Goal: Transaction & Acquisition: Purchase product/service

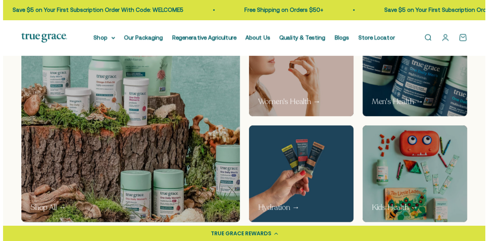
scroll to position [419, 0]
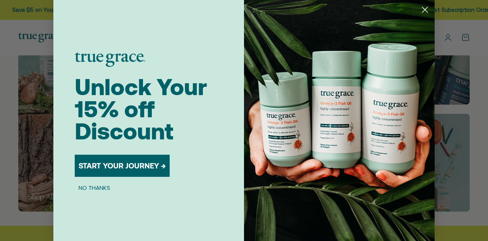
click at [130, 165] on button "START YOUR JOURNEY →" at bounding box center [122, 165] width 95 height 22
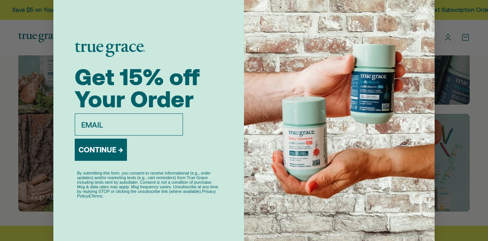
click at [121, 127] on input "email" at bounding box center [129, 124] width 108 height 22
type input "sheryl.anheuser@bazaarhdc.com"
click at [112, 150] on button "CONTINUE →" at bounding box center [101, 149] width 52 height 22
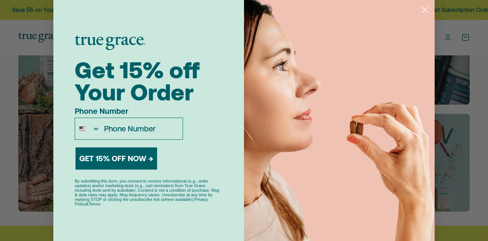
click at [125, 126] on input "Phone Number" at bounding box center [141, 128] width 82 height 21
type input "1-414-651-0528"
click at [134, 156] on button "GET 15% OFF NOW →" at bounding box center [116, 158] width 82 height 22
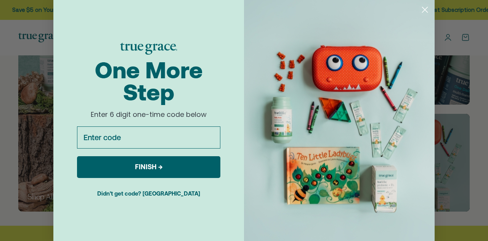
click at [136, 138] on input "Enter code" at bounding box center [148, 137] width 143 height 22
type input "707867"
click at [161, 168] on button "FINISH →" at bounding box center [148, 167] width 143 height 22
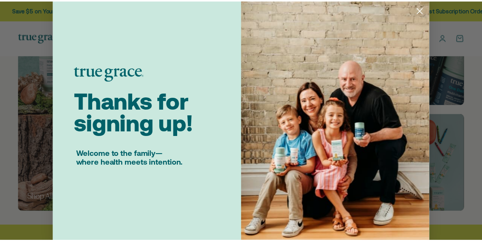
scroll to position [3, 0]
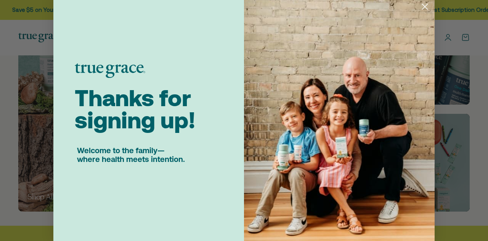
click at [425, 6] on circle "Close dialog" at bounding box center [425, 6] width 13 height 13
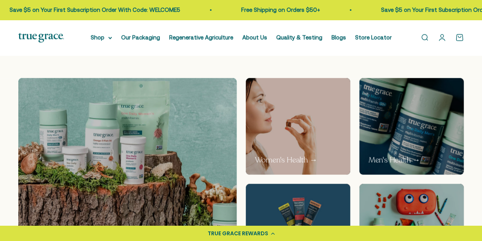
scroll to position [343, 0]
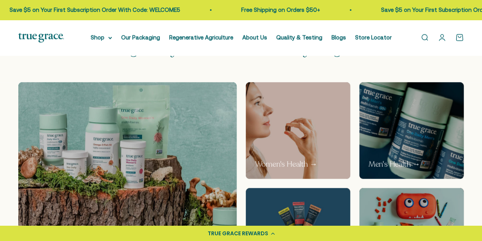
click at [303, 140] on img at bounding box center [297, 130] width 111 height 102
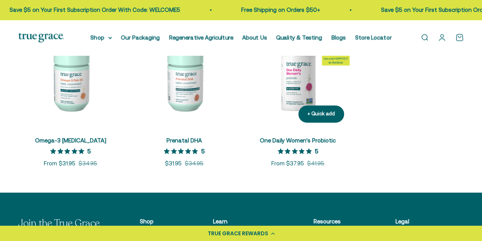
scroll to position [343, 0]
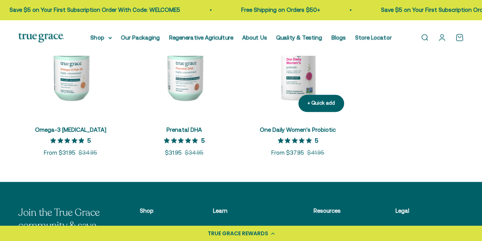
click at [294, 125] on span "One Daily Women's Probiotic" at bounding box center [298, 129] width 76 height 9
click at [296, 135] on span "5 out of 5 stars rating in total 12 reviews." at bounding box center [296, 140] width 37 height 11
click at [297, 64] on img at bounding box center [298, 65] width 104 height 104
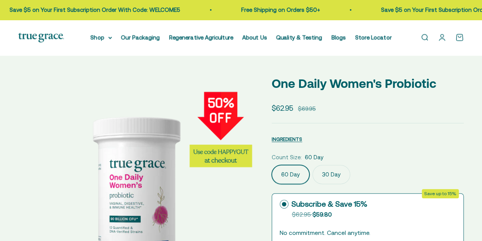
select select "3"
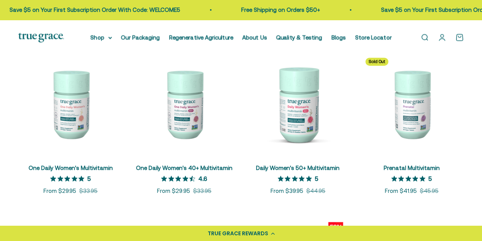
scroll to position [127, 0]
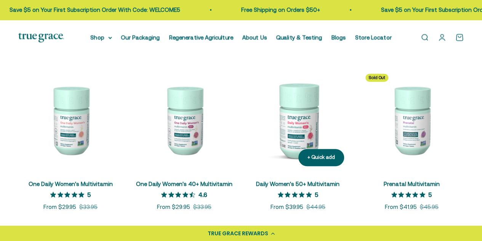
click at [299, 127] on img at bounding box center [298, 119] width 104 height 104
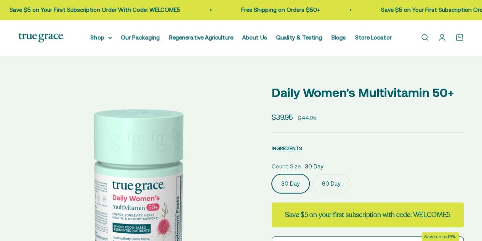
select select "3"
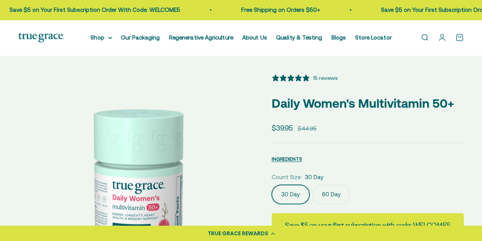
click at [330, 194] on label "60 Day" at bounding box center [332, 194] width 38 height 19
click at [272, 185] on input "60 Day" at bounding box center [271, 184] width 0 height 0
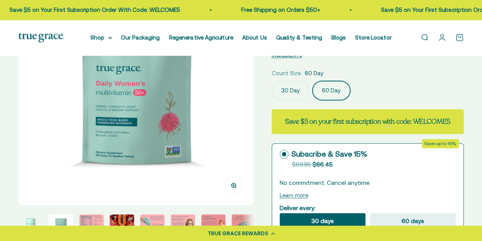
scroll to position [104, 0]
click at [287, 84] on label "30 Day" at bounding box center [291, 90] width 38 height 19
click at [272, 81] on input "30 Day" at bounding box center [271, 80] width 0 height 0
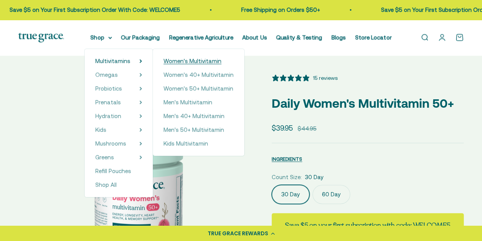
click at [183, 63] on span "Women's Multivitamin" at bounding box center [193, 61] width 58 height 6
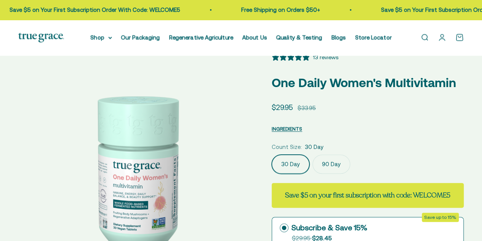
select select "3"
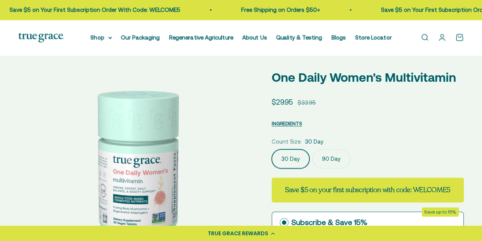
scroll to position [38, 0]
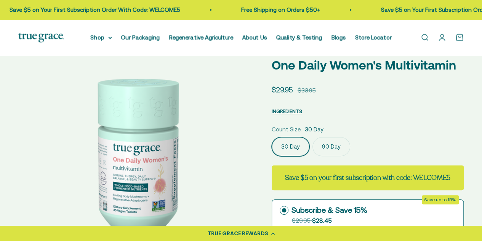
click at [333, 146] on label "90 Day" at bounding box center [332, 146] width 38 height 19
click at [272, 137] on input "90 Day" at bounding box center [271, 136] width 0 height 0
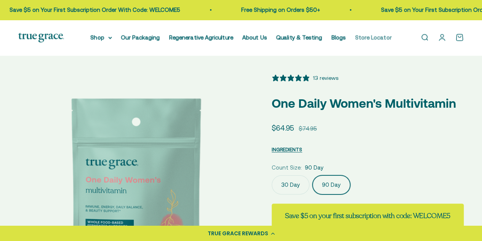
click at [372, 36] on link "Store Locator" at bounding box center [373, 37] width 37 height 6
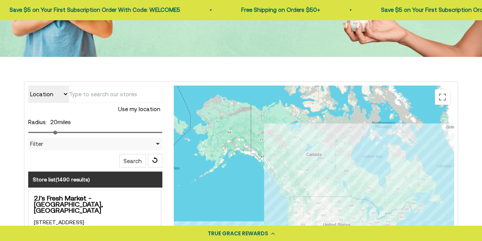
scroll to position [114, 0]
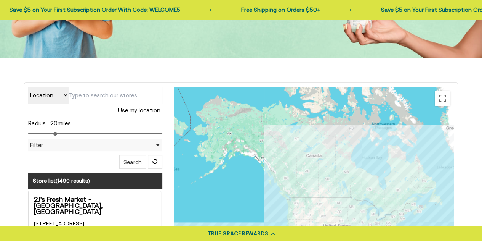
click at [122, 111] on button "Use my location" at bounding box center [139, 110] width 46 height 13
click at [77, 97] on input "text" at bounding box center [116, 95] width 94 height 17
type input "53029"
click at [134, 159] on button "Search" at bounding box center [132, 162] width 27 height 14
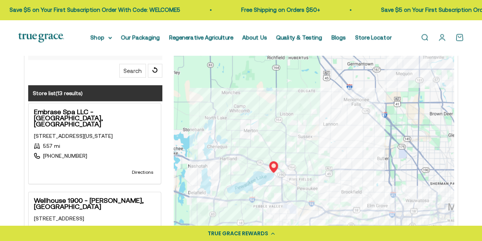
scroll to position [205, 0]
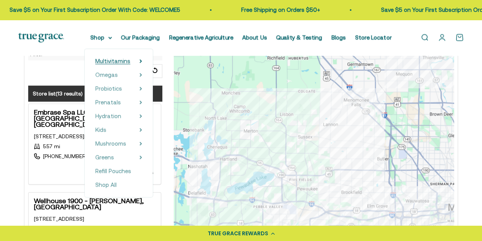
click at [114, 61] on span "Multivitamins" at bounding box center [112, 61] width 35 height 6
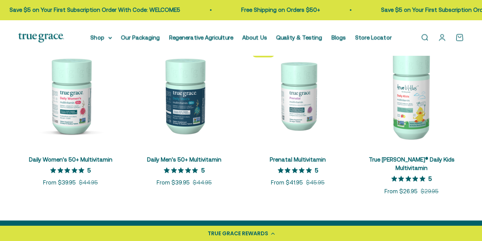
scroll to position [305, 0]
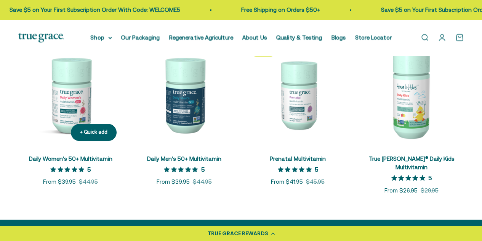
click at [66, 128] on img at bounding box center [70, 94] width 104 height 104
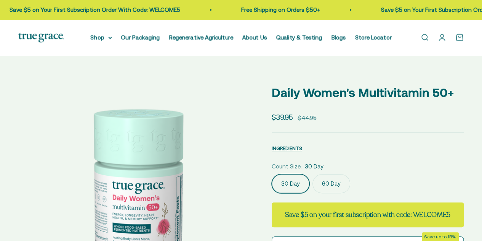
select select "3"
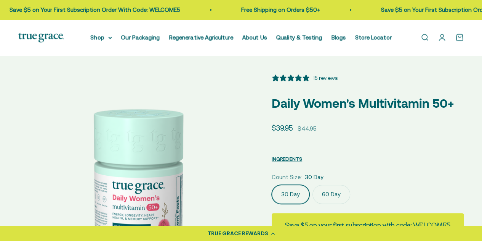
scroll to position [76, 0]
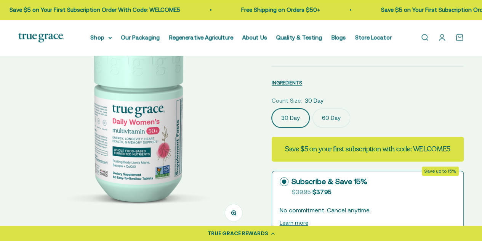
click at [329, 118] on label "60 Day" at bounding box center [332, 117] width 38 height 19
click at [272, 108] on input "60 Day" at bounding box center [271, 108] width 0 height 0
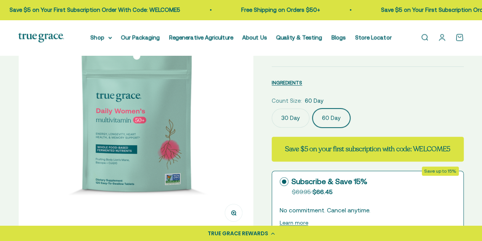
click at [298, 118] on label "30 Day" at bounding box center [291, 117] width 38 height 19
click at [272, 108] on input "30 Day" at bounding box center [271, 108] width 0 height 0
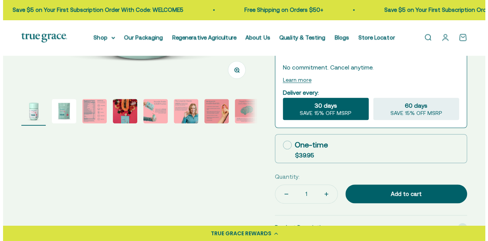
scroll to position [267, 0]
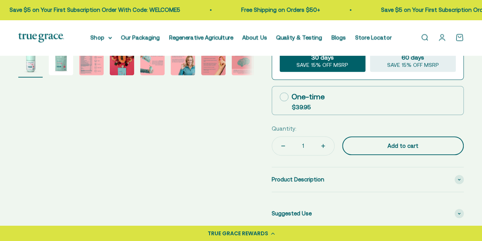
click at [370, 143] on div "Add to cart" at bounding box center [403, 145] width 91 height 9
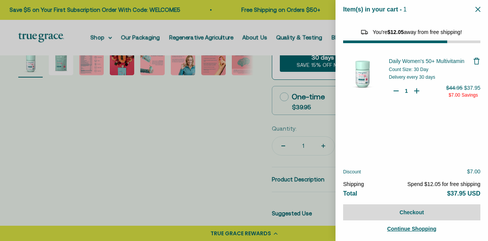
select select "44882812010710"
select select "44878154563798"
